Goal: Check status

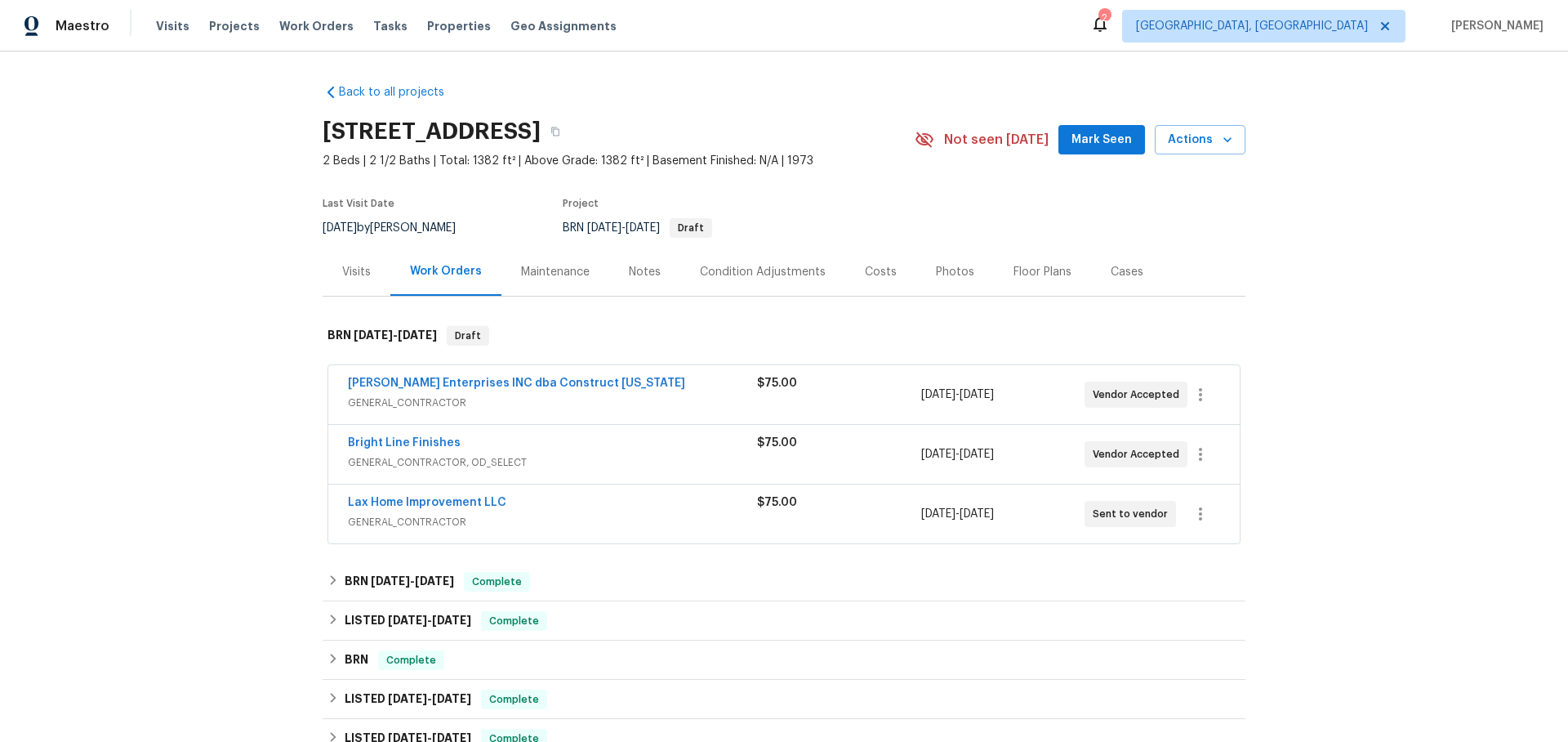
click at [639, 398] on span "GENERAL_CONTRACTOR" at bounding box center [553, 402] width 409 height 17
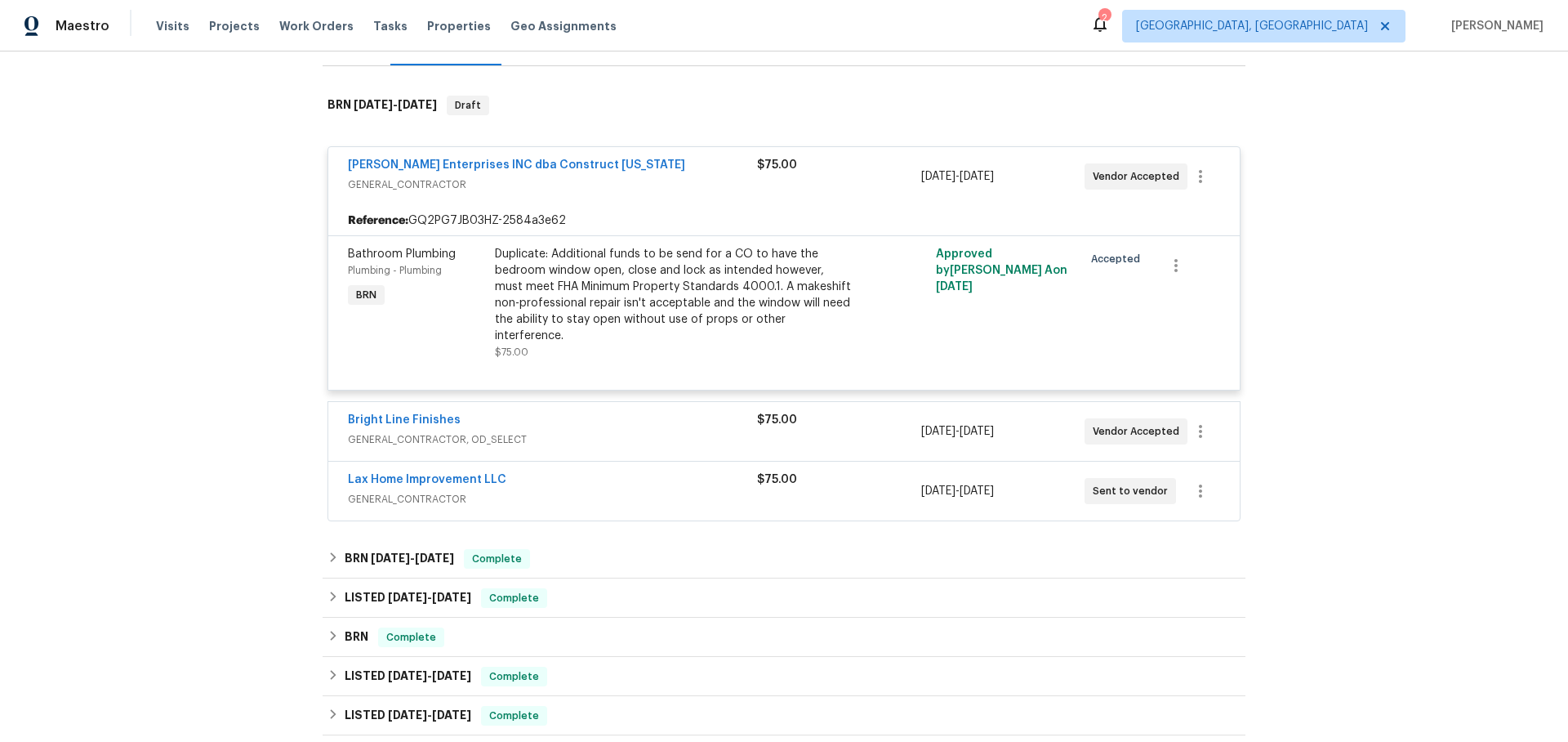
click at [624, 431] on span "GENERAL_CONTRACTOR, OD_SELECT" at bounding box center [553, 439] width 409 height 17
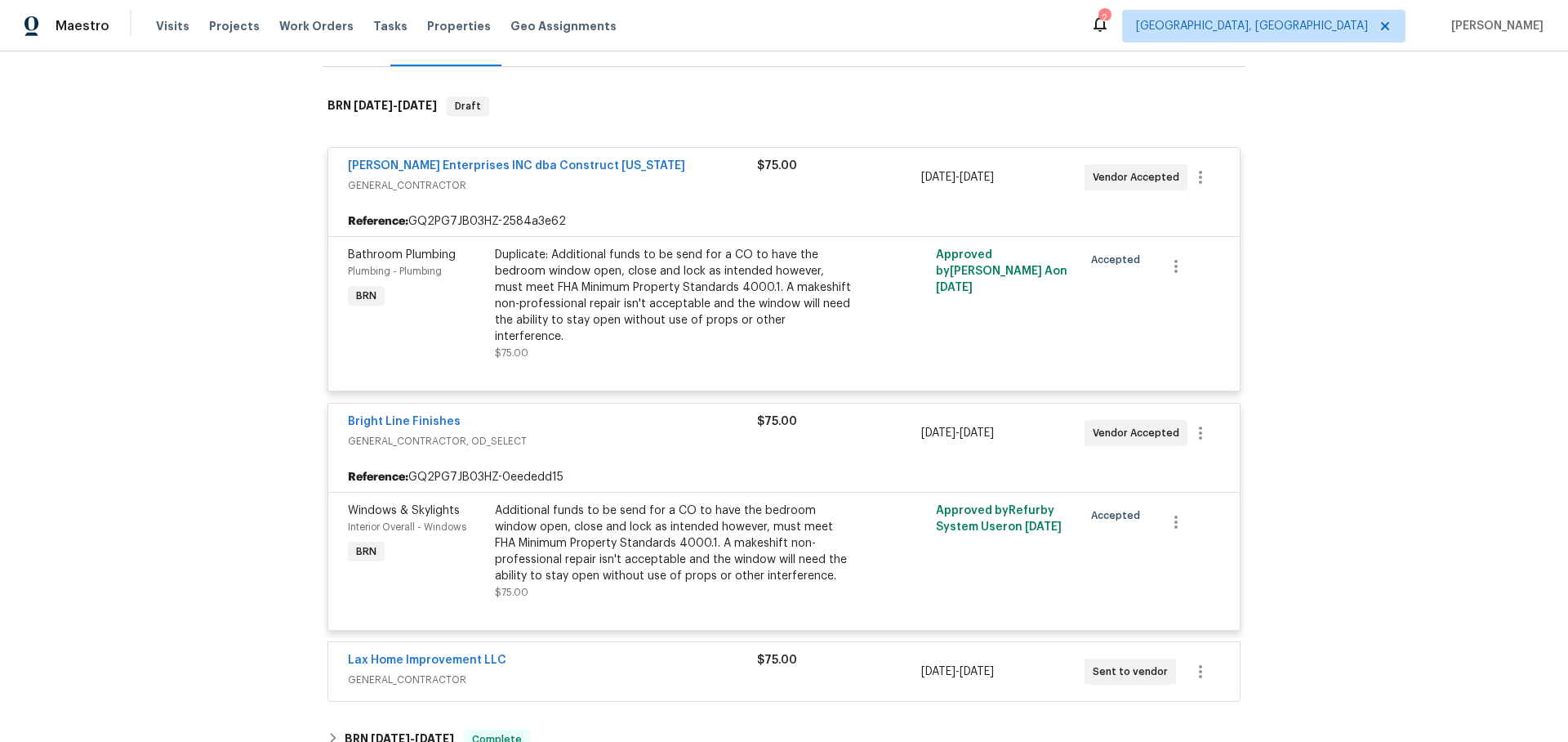
scroll to position [423, 0]
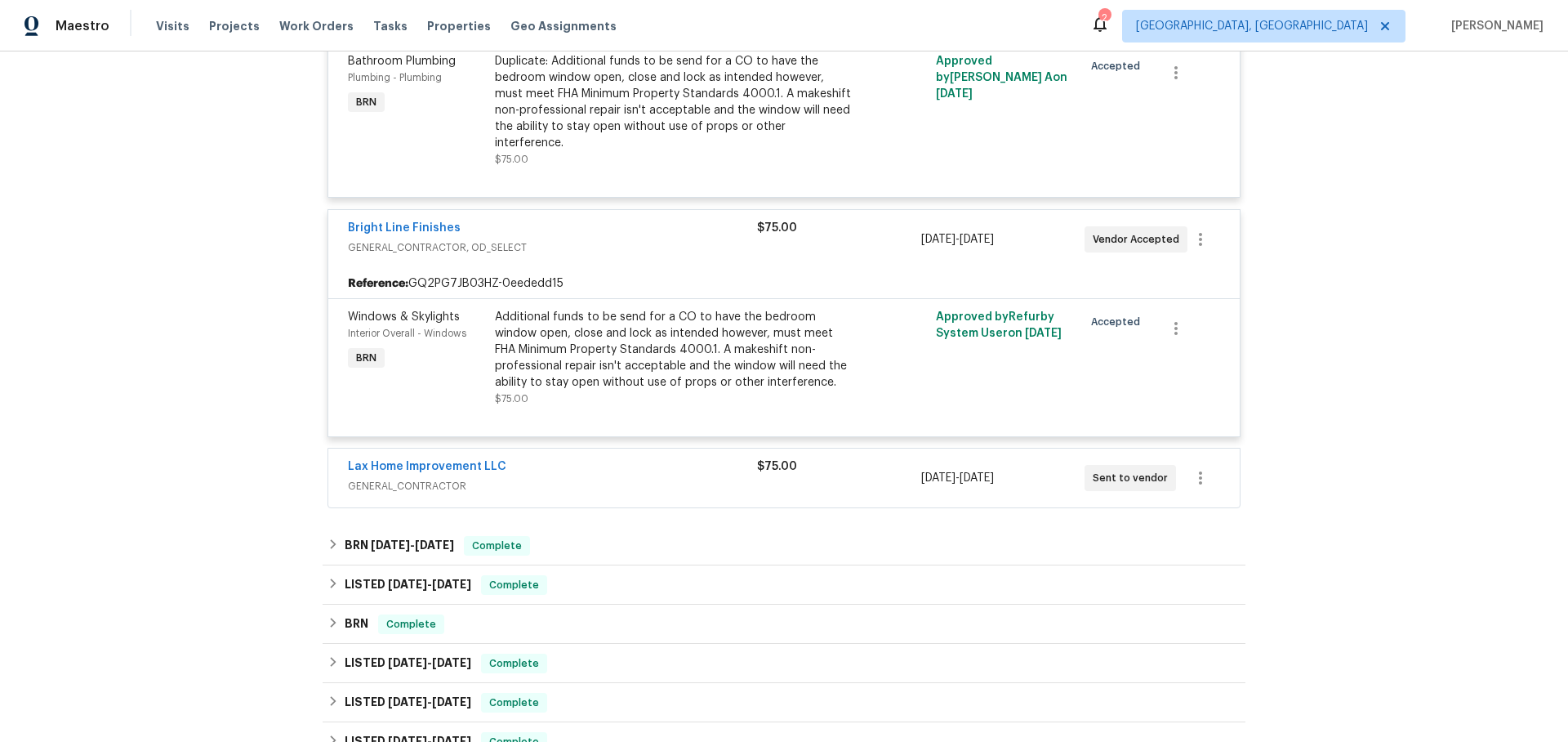
click at [593, 459] on div "Lax Home Improvement LLC" at bounding box center [553, 468] width 409 height 20
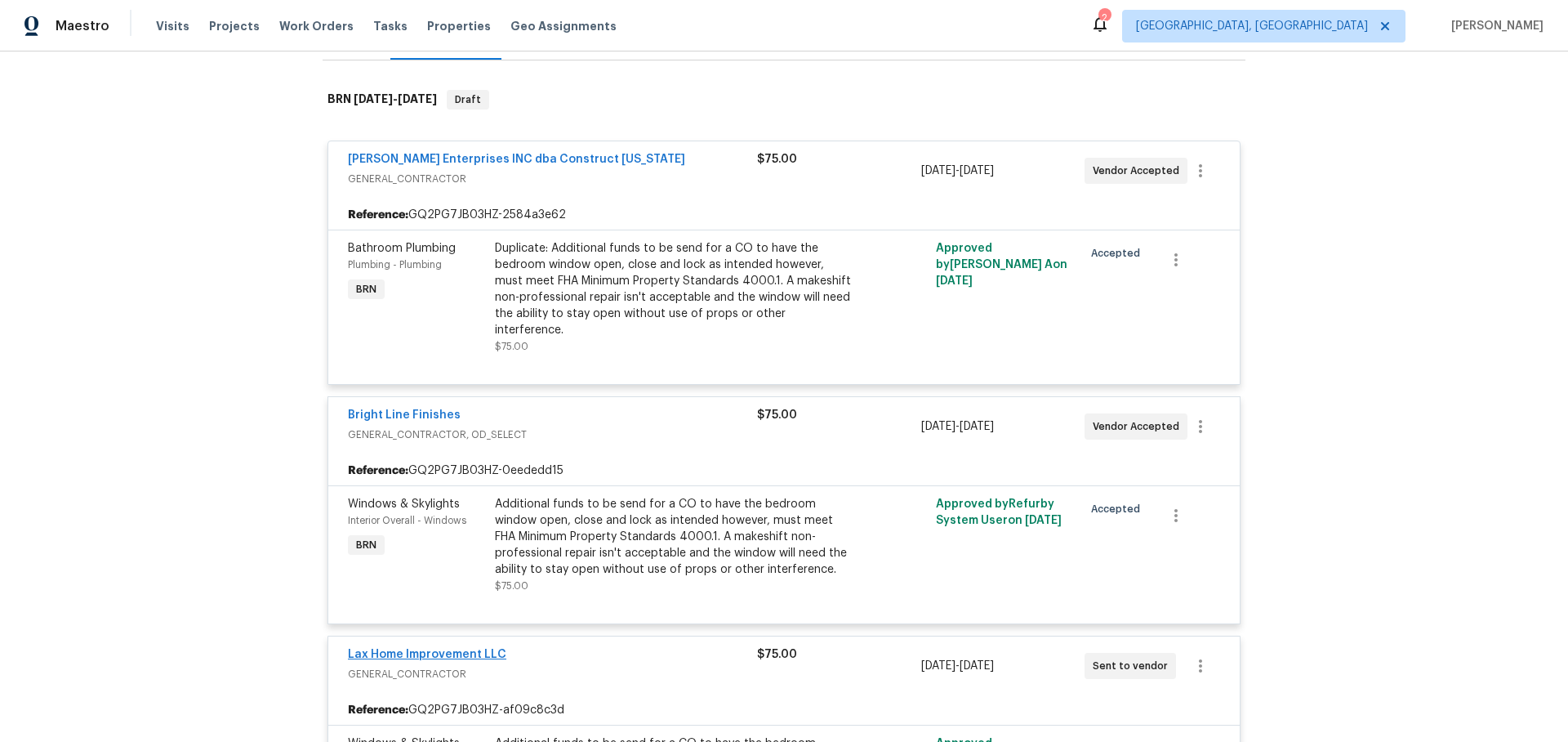
scroll to position [238, 0]
click at [416, 157] on link "[PERSON_NAME] Enterprises INC dba Construct [US_STATE]" at bounding box center [516, 157] width 337 height 12
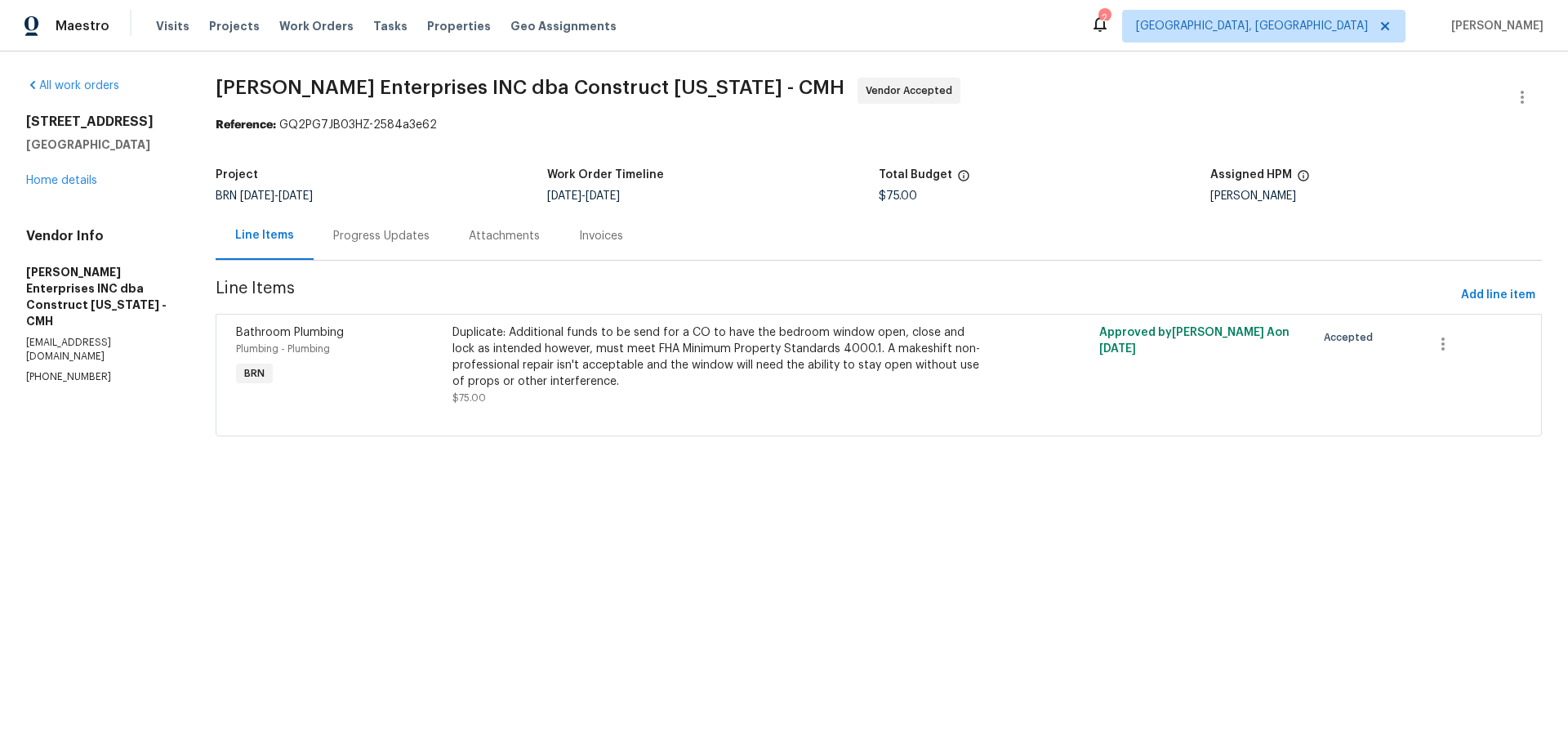
click at [393, 229] on div "Progress Updates" at bounding box center [382, 236] width 96 height 17
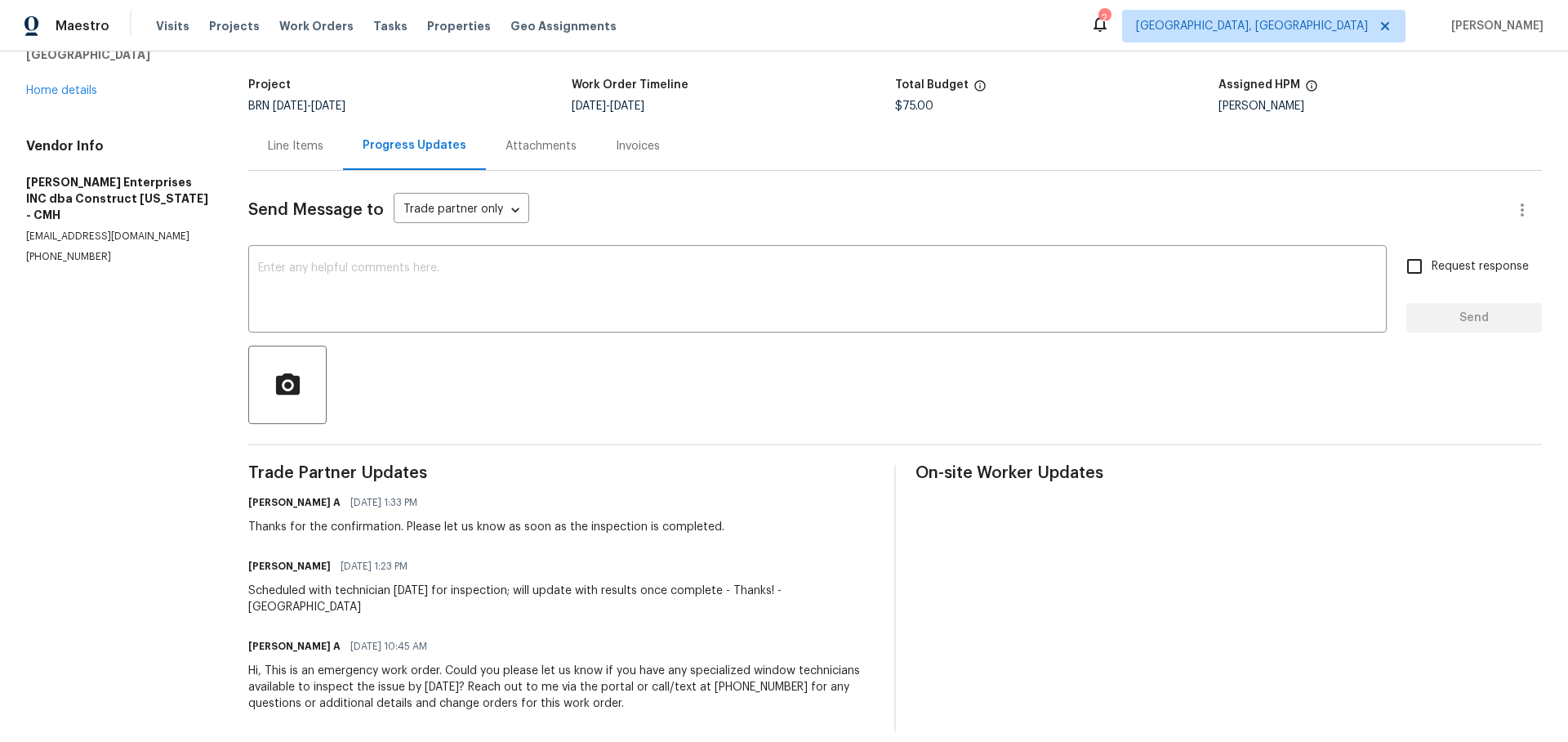
scroll to position [88, 0]
